Goal: Transaction & Acquisition: Purchase product/service

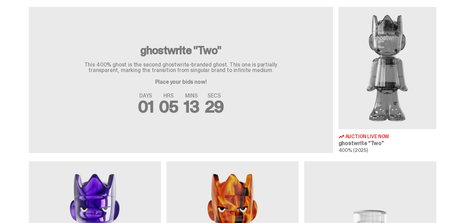
scroll to position [250, 0]
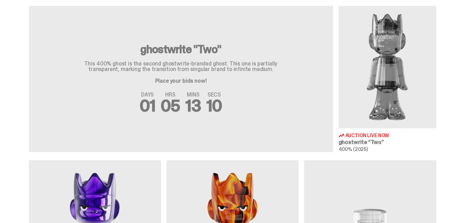
click at [381, 63] on img at bounding box center [388, 67] width 98 height 122
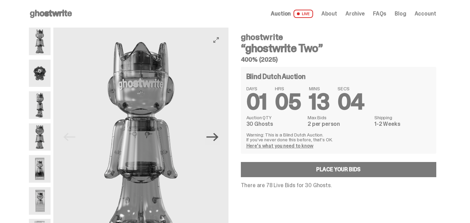
click at [218, 137] on icon "Next" at bounding box center [213, 137] width 12 height 8
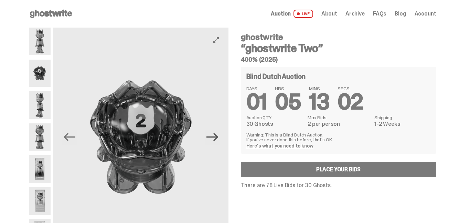
click at [218, 137] on icon "Next" at bounding box center [213, 137] width 12 height 8
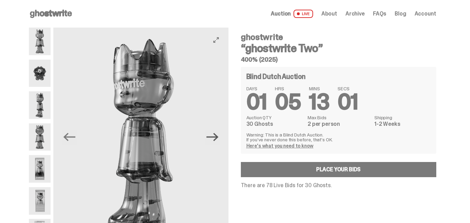
click at [218, 137] on icon "Next" at bounding box center [213, 137] width 12 height 8
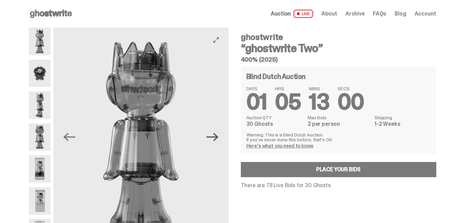
click at [218, 137] on icon "Next" at bounding box center [213, 137] width 12 height 8
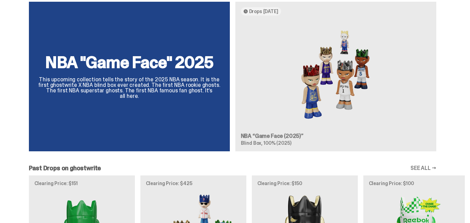
scroll to position [607, 0]
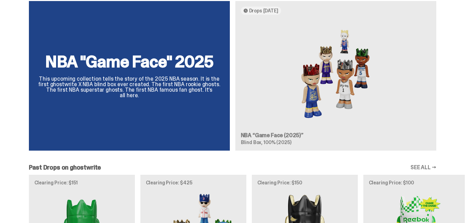
click at [142, 67] on div "NBA "Game Face" 2025 This upcoming collection tells the story of the 2025 NBA s…" at bounding box center [232, 78] width 465 height 155
click at [306, 75] on div "NBA "Game Face" 2025 This upcoming collection tells the story of the 2025 NBA s…" at bounding box center [232, 78] width 465 height 155
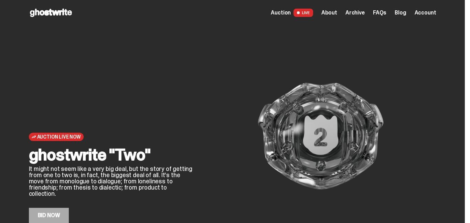
scroll to position [0, 0]
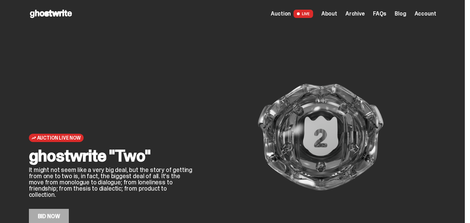
click at [356, 12] on span "Archive" at bounding box center [355, 14] width 19 height 6
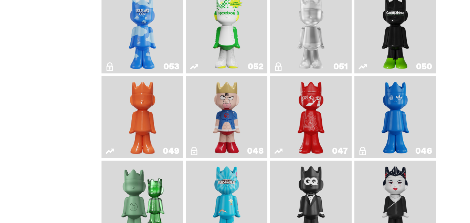
scroll to position [251, 0]
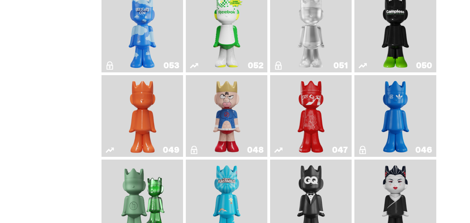
click at [236, 126] on img "Kinnikuman" at bounding box center [226, 116] width 33 height 76
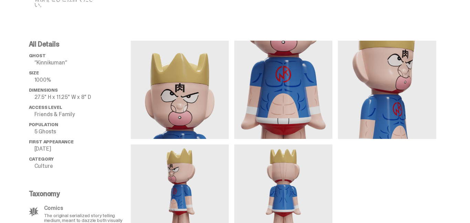
scroll to position [341, 0]
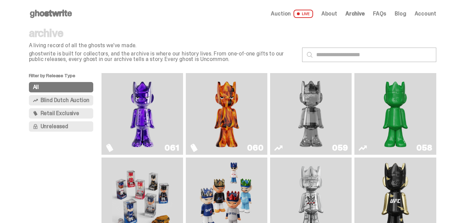
click at [148, 117] on img "Fantasy" at bounding box center [142, 114] width 61 height 76
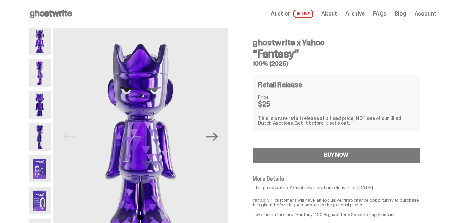
click at [217, 138] on icon "Next" at bounding box center [212, 136] width 12 height 12
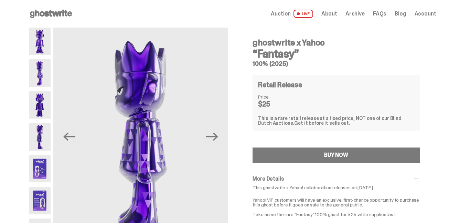
click at [217, 138] on icon "Next" at bounding box center [212, 136] width 12 height 12
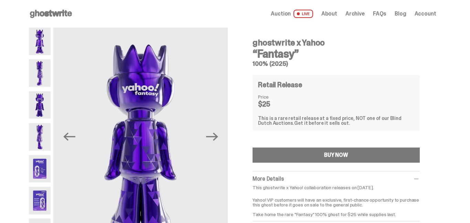
click at [217, 138] on icon "Next" at bounding box center [212, 136] width 12 height 12
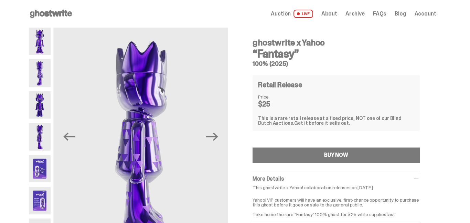
click at [217, 138] on icon "Next" at bounding box center [212, 136] width 12 height 12
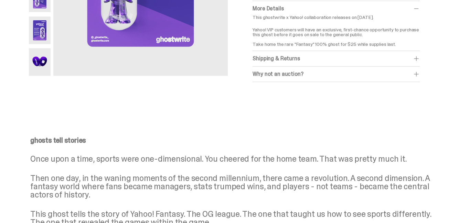
scroll to position [172, 0]
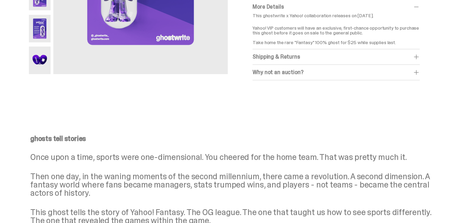
click at [283, 69] on div "Why not an auction?" at bounding box center [336, 72] width 167 height 7
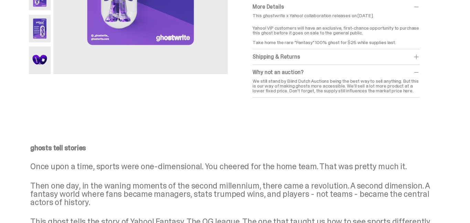
click at [419, 72] on span at bounding box center [416, 72] width 7 height 7
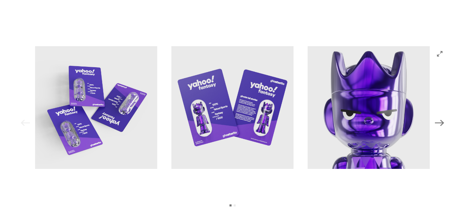
scroll to position [684, 0]
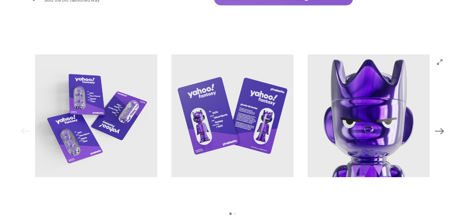
click at [443, 132] on icon "Next" at bounding box center [439, 130] width 9 height 9
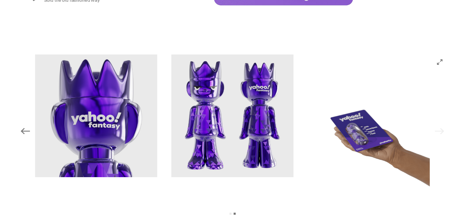
click at [443, 132] on div "Previous Next View slide 1 View slide 2" at bounding box center [233, 130] width 430 height 153
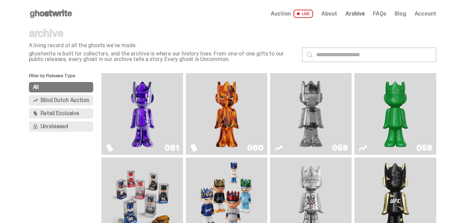
click at [222, 115] on img "Always On Fire" at bounding box center [227, 114] width 61 height 76
click at [308, 117] on img "Two" at bounding box center [311, 114] width 61 height 76
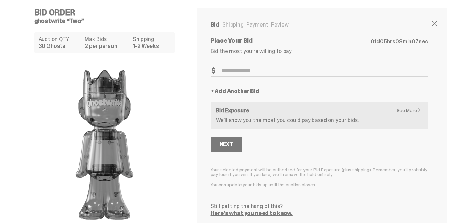
click at [411, 108] on link "See More" at bounding box center [411, 110] width 29 height 5
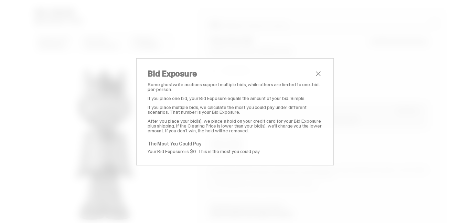
click at [322, 72] on span "close" at bounding box center [318, 74] width 8 height 8
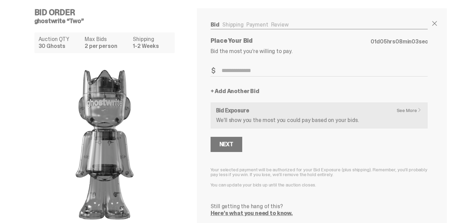
scroll to position [38, 0]
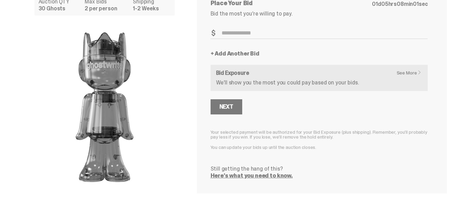
click at [150, 114] on img at bounding box center [105, 107] width 138 height 172
click at [236, 107] on button "Next" at bounding box center [227, 106] width 32 height 15
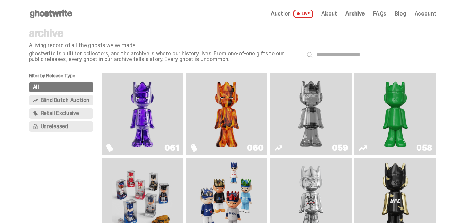
click at [388, 107] on img "Schrödinger's ghost: Sunday Green" at bounding box center [395, 114] width 61 height 76
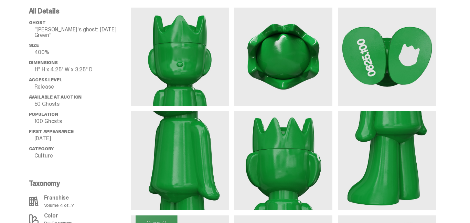
scroll to position [483, 0]
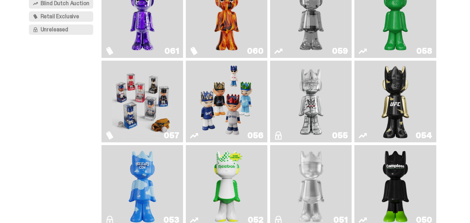
scroll to position [97, 0]
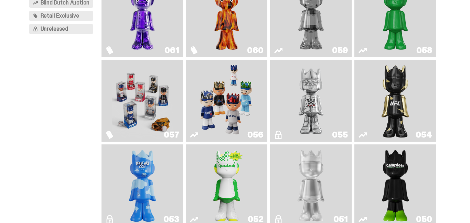
click at [153, 94] on img "Game Face (2025)" at bounding box center [142, 101] width 61 height 76
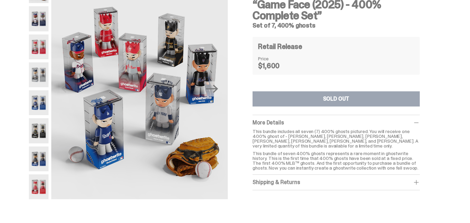
scroll to position [50, 0]
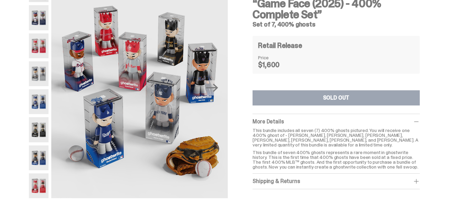
click at [45, 24] on img at bounding box center [39, 17] width 20 height 25
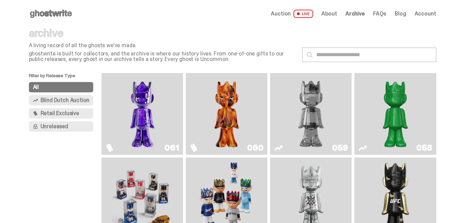
click at [139, 102] on img "Fantasy" at bounding box center [142, 114] width 61 height 76
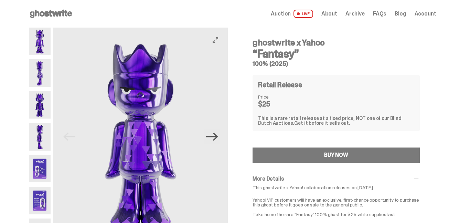
click at [217, 135] on icon "Next" at bounding box center [212, 137] width 12 height 8
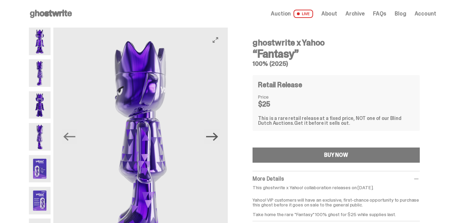
click at [217, 135] on icon "Next" at bounding box center [212, 137] width 12 height 8
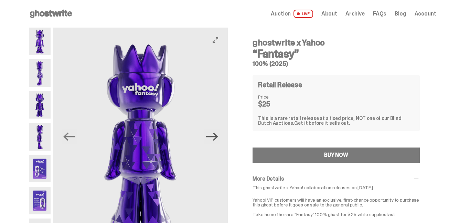
click at [217, 135] on icon "Next" at bounding box center [212, 137] width 12 height 8
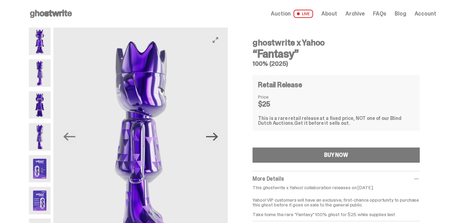
click at [217, 135] on icon "Next" at bounding box center [212, 137] width 12 height 8
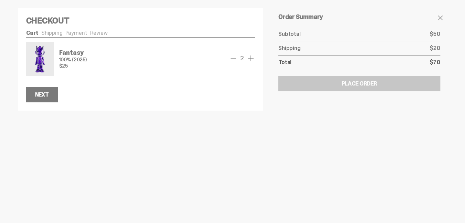
click at [234, 59] on span "remove one" at bounding box center [233, 58] width 8 height 8
click at [49, 98] on button "Next" at bounding box center [42, 94] width 32 height 15
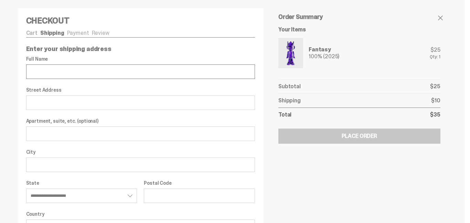
click at [74, 76] on input "Full Name" at bounding box center [140, 71] width 229 height 14
type input "**********"
select select "**"
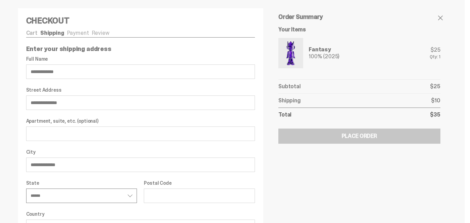
type input "*****"
type input "**********"
select select "**"
type input "**********"
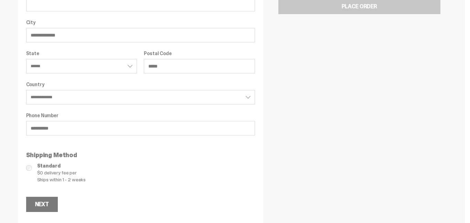
scroll to position [129, 0]
click at [42, 202] on div "Next" at bounding box center [42, 205] width 14 height 6
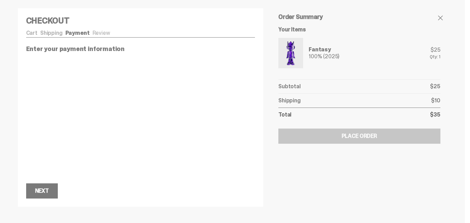
click at [52, 33] on link "Shipping" at bounding box center [51, 32] width 22 height 7
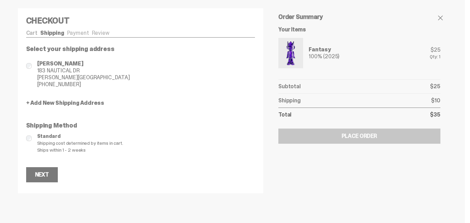
click at [81, 33] on link "Payment" at bounding box center [78, 32] width 22 height 7
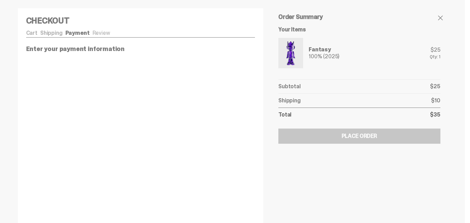
click at [10, 172] on div at bounding box center [235, 111] width 470 height 223
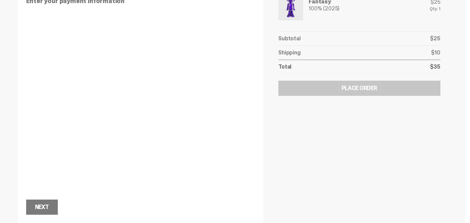
click at [18, 151] on div "Checkout Cart Shipping Payment Review Fantasy 100% (2025) $25 1" at bounding box center [232, 87] width 441 height 271
click at [301, 172] on div "Order Summary Your Items Fantasy 100% (2025) $25 Qty: 1 Subtotal $25 Shipping $…" at bounding box center [360, 83] width 176 height 262
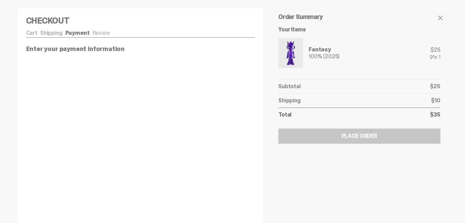
scroll to position [1, 0]
click at [101, 29] on div "Checkout Cart Shipping Payment Review Fantasy 100% (2025) $25 1 $25" at bounding box center [141, 139] width 246 height 262
click at [99, 33] on ul "Cart Shipping Payment Review" at bounding box center [140, 33] width 229 height 7
